Goal: Book appointment/travel/reservation

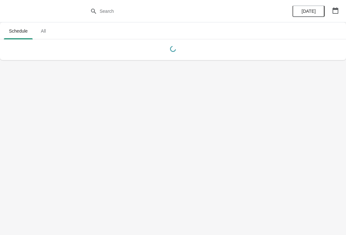
click at [337, 12] on icon "button" at bounding box center [335, 10] width 6 height 6
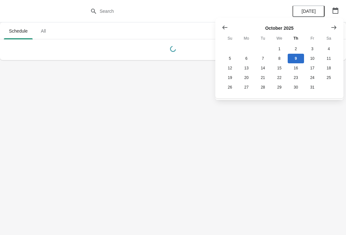
click at [337, 27] on button "Show next month, November 2025" at bounding box center [334, 28] width 12 height 12
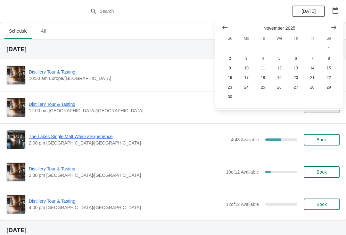
click at [334, 23] on button "Show next month, December 2025" at bounding box center [334, 28] width 12 height 12
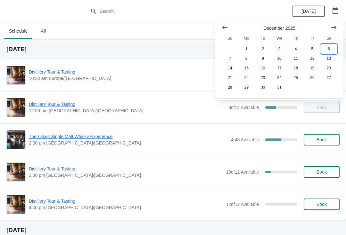
click at [328, 45] on button "6" at bounding box center [329, 49] width 16 height 10
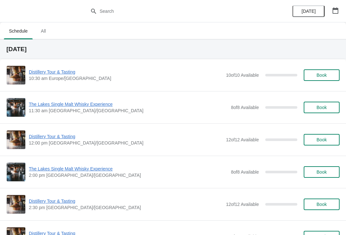
click at [328, 106] on span "Book" at bounding box center [321, 107] width 24 height 5
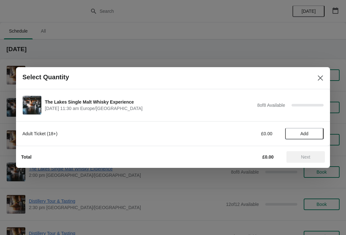
click at [317, 132] on span "Add" at bounding box center [304, 133] width 27 height 5
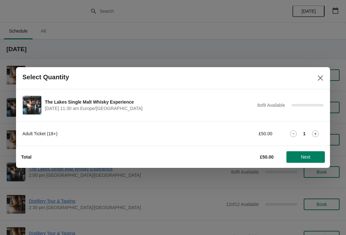
click at [315, 132] on icon at bounding box center [315, 134] width 7 height 7
click at [315, 137] on icon at bounding box center [315, 134] width 7 height 7
click at [314, 158] on span "Next" at bounding box center [305, 157] width 28 height 5
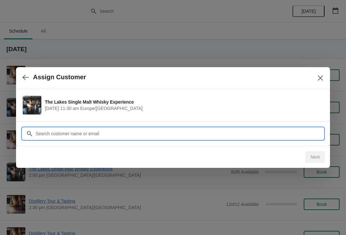
click at [127, 135] on input "Customer" at bounding box center [179, 134] width 288 height 12
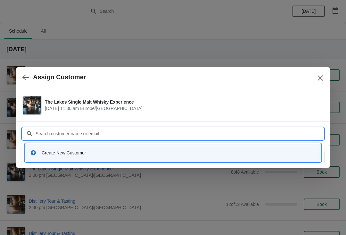
click at [61, 155] on div "Create New Customer" at bounding box center [179, 153] width 274 height 6
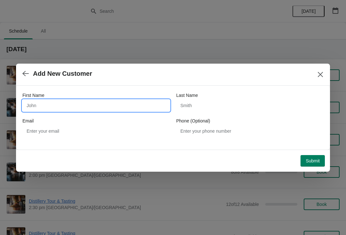
click at [78, 107] on input "First Name" at bounding box center [95, 106] width 147 height 12
type input "[PERSON_NAME]"
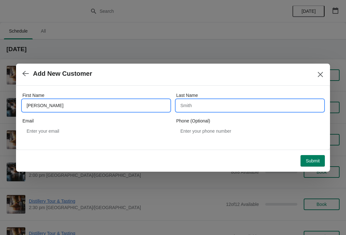
click at [217, 106] on input "Last Name" at bounding box center [249, 106] width 147 height 12
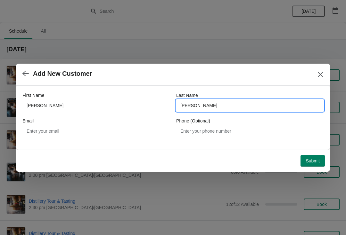
type input "[PERSON_NAME]"
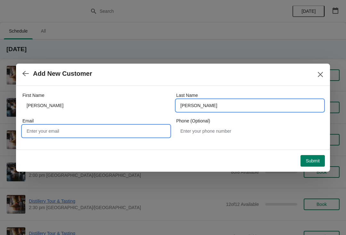
click at [71, 136] on input "Email" at bounding box center [95, 132] width 147 height 12
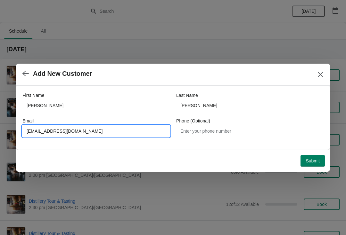
type input "[EMAIL_ADDRESS][DOMAIN_NAME]"
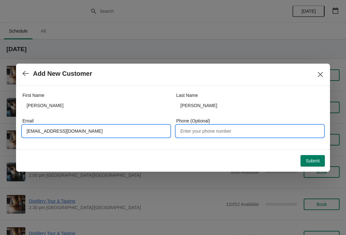
click at [202, 131] on input "Phone (Optional)" at bounding box center [249, 132] width 147 height 12
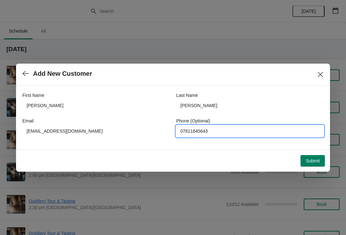
type input "07811645643"
click at [316, 160] on span "Submit" at bounding box center [312, 161] width 14 height 5
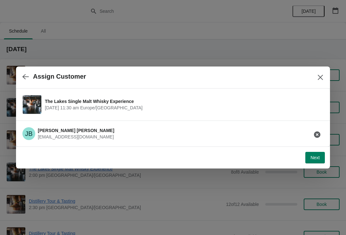
click at [314, 158] on span "Next" at bounding box center [314, 157] width 9 height 5
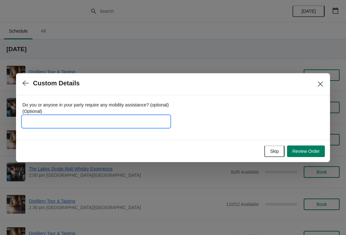
click at [76, 121] on input "Do you or anyone in your party require any mobility assistance? (optional) (Opt…" at bounding box center [95, 122] width 147 height 12
type input "FOUNDER 2252016"
click at [309, 151] on span "Review Order" at bounding box center [306, 151] width 28 height 5
